Goal: Information Seeking & Learning: Understand process/instructions

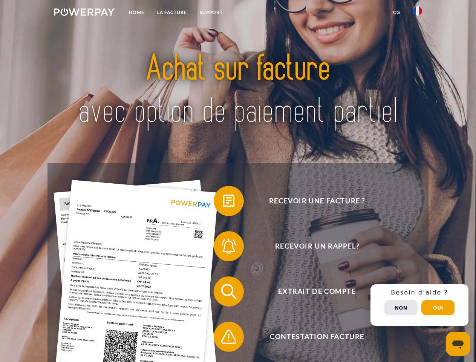
click at [84, 13] on img at bounding box center [84, 12] width 61 height 8
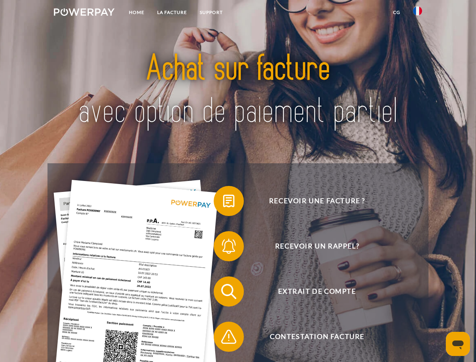
click at [418, 13] on img at bounding box center [417, 10] width 9 height 9
click at [397, 12] on link "CG" at bounding box center [397, 13] width 20 height 14
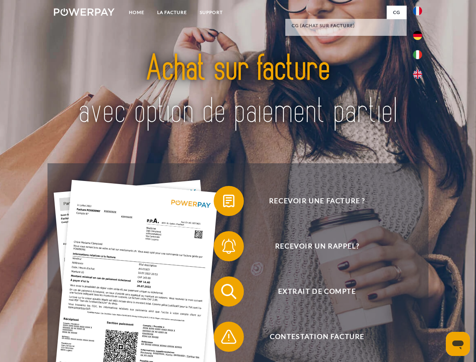
click at [223, 203] on span at bounding box center [218, 201] width 38 height 38
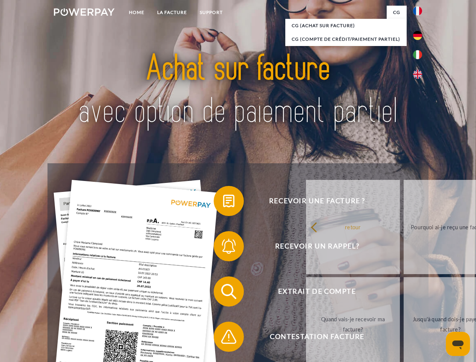
click at [223, 248] on div "Recevoir une facture ? Recevoir un rappel? Extrait de compte retour" at bounding box center [238, 314] width 381 height 302
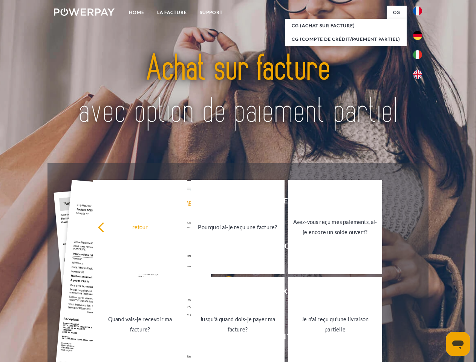
click at [223, 293] on link "Jusqu'à quand dois-je payer ma facture?" at bounding box center [238, 324] width 94 height 94
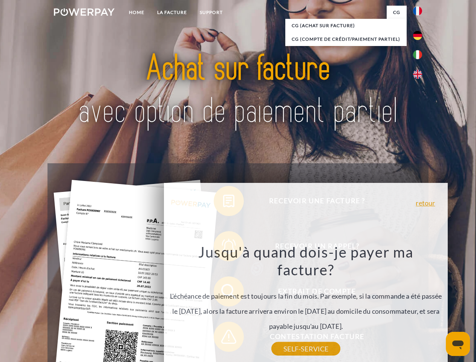
click at [223, 338] on div "Recevoir une facture ? Recevoir un rappel? Extrait de compte retour" at bounding box center [238, 314] width 381 height 302
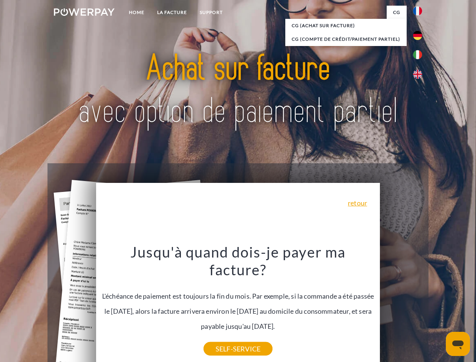
click at [420, 305] on div "Recevoir une facture ? Recevoir un rappel? Extrait de compte retour" at bounding box center [238, 314] width 381 height 302
click at [401, 307] on span "Extrait de compte" at bounding box center [317, 291] width 185 height 30
click at [438, 308] on header "Home LA FACTURE Support" at bounding box center [238, 260] width 476 height 521
